Goal: Transaction & Acquisition: Book appointment/travel/reservation

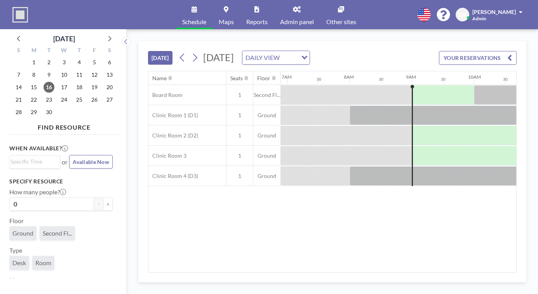
scroll to position [0, 430]
click at [89, 94] on span "26" at bounding box center [94, 99] width 11 height 11
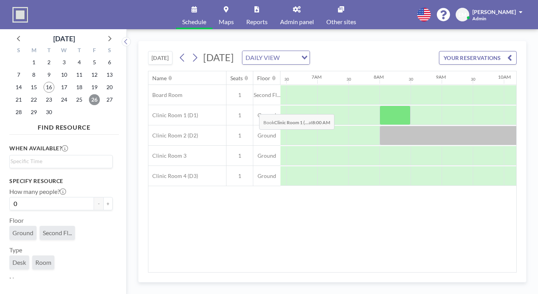
scroll to position [0, 406]
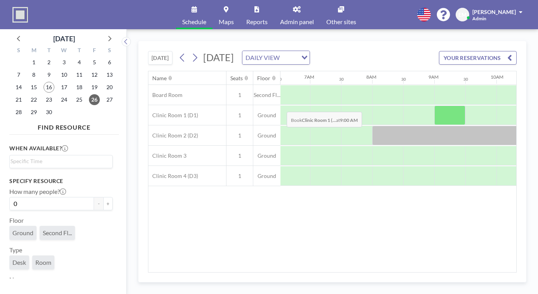
click at [435, 105] on div at bounding box center [450, 114] width 31 height 19
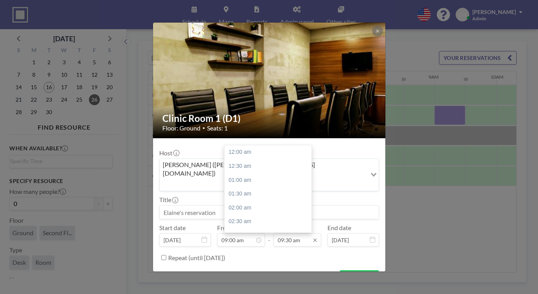
scroll to position [236, 0]
click at [280, 233] on input "09:30 am" at bounding box center [298, 239] width 48 height 13
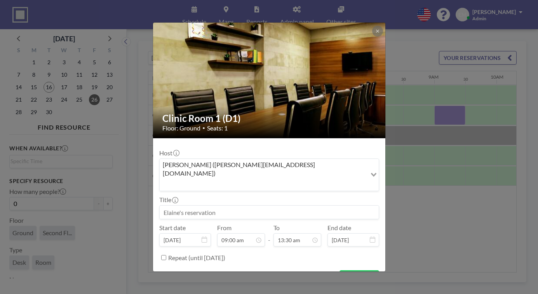
type input "01:30 pm"
click at [217, 205] on input at bounding box center [269, 211] width 219 height 13
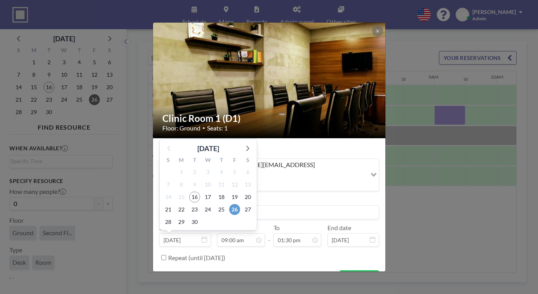
type input "[PERSON_NAME]"
click at [240, 204] on span "26" at bounding box center [234, 209] width 11 height 11
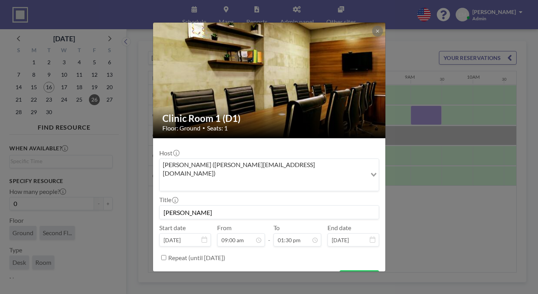
scroll to position [335, 0]
click at [345, 270] on button "BOOK NOW" at bounding box center [359, 277] width 39 height 14
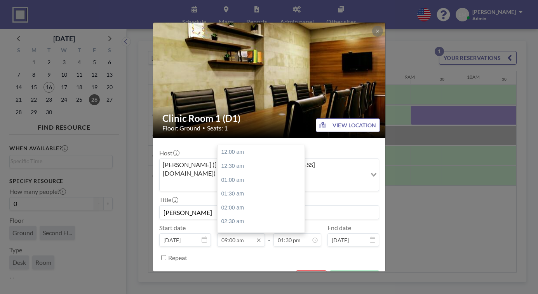
scroll to position [224, 0]
click at [233, 233] on input "09:00 am" at bounding box center [241, 239] width 48 height 13
type input "08:00 am"
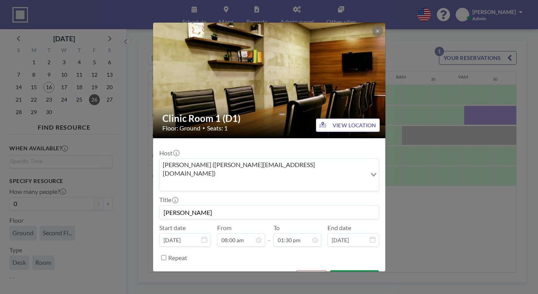
scroll to position [0, 379]
click at [339, 270] on button "SAVE CHANGES" at bounding box center [354, 277] width 49 height 14
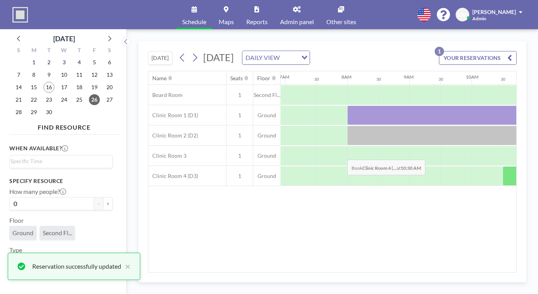
scroll to position [0, 433]
